Goal: Book appointment/travel/reservation

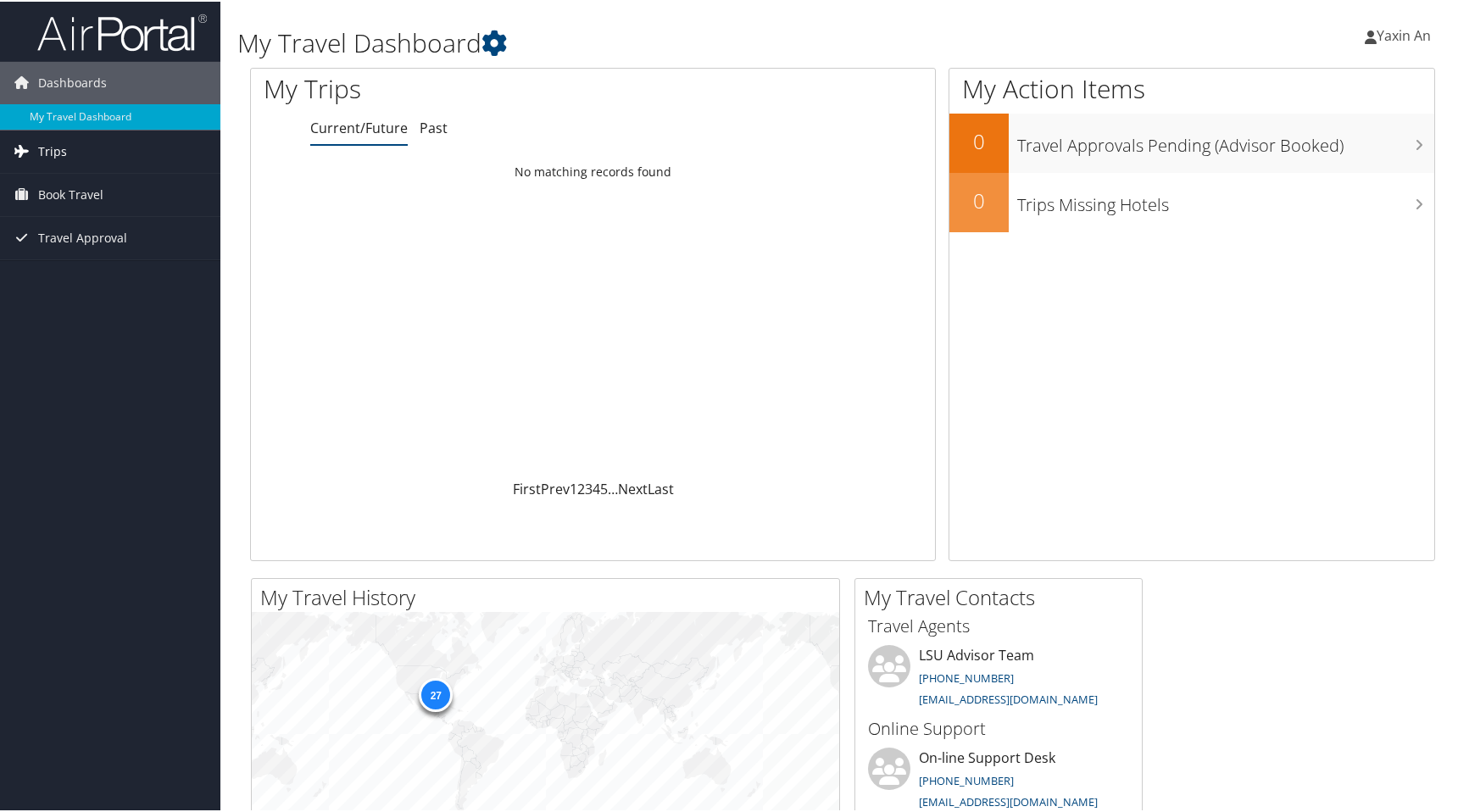
click at [55, 159] on span "Trips" at bounding box center [52, 149] width 28 height 42
click at [60, 183] on link "Current/Future Trips" at bounding box center [110, 184] width 220 height 25
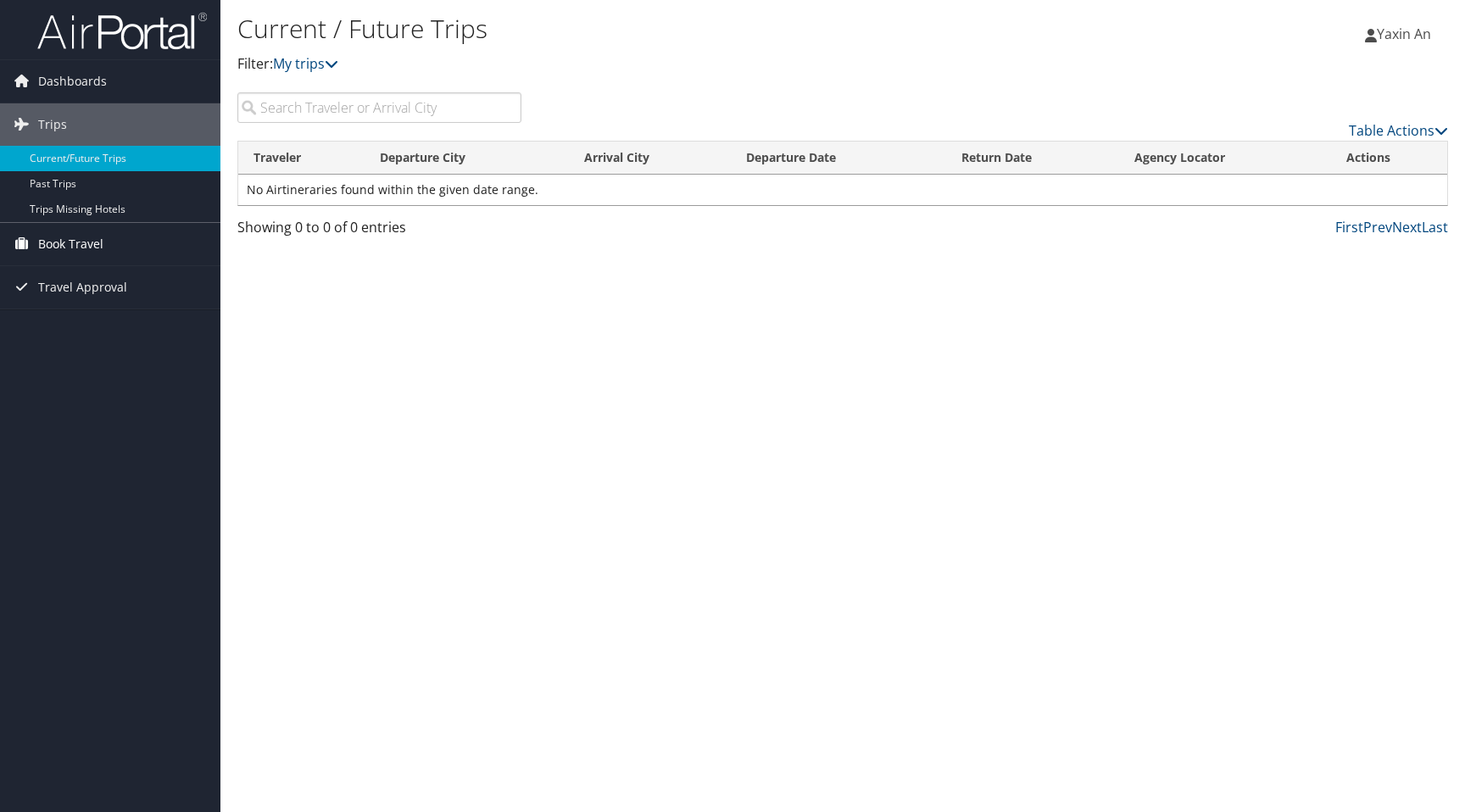
click at [89, 252] on span "Book Travel" at bounding box center [71, 243] width 66 height 42
click at [96, 301] on link "Book/Manage Online Trips" at bounding box center [110, 304] width 220 height 25
